Goal: Navigation & Orientation: Find specific page/section

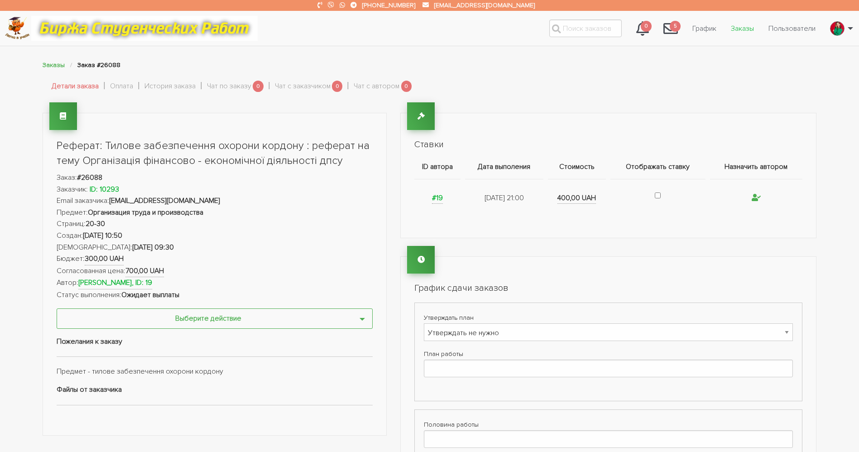
click at [743, 28] on link "Заказы" at bounding box center [742, 28] width 38 height 17
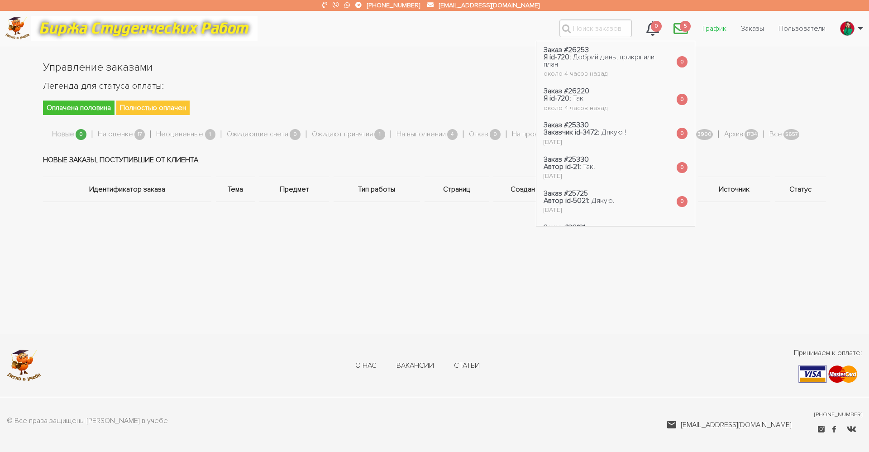
click at [709, 28] on link "График" at bounding box center [714, 28] width 38 height 17
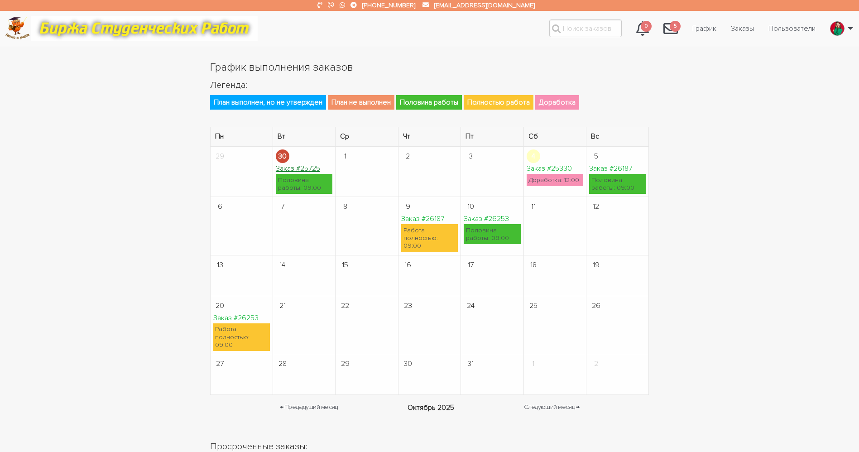
click at [314, 168] on link "Заказ #25725" at bounding box center [298, 168] width 44 height 9
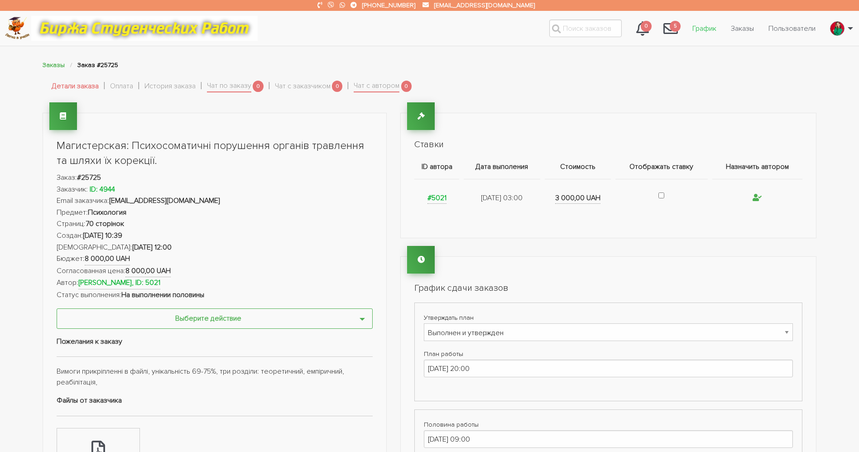
click at [707, 28] on link "График" at bounding box center [704, 28] width 38 height 17
